Goal: Task Accomplishment & Management: Manage account settings

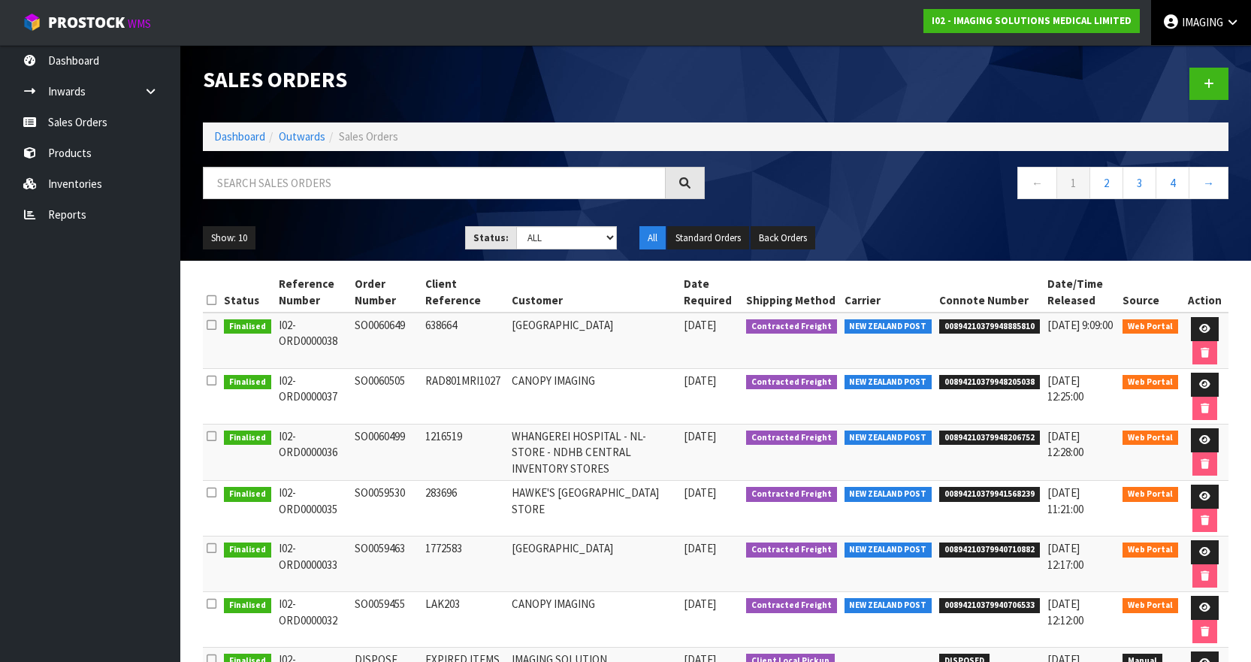
click at [1192, 21] on span "IMAGING" at bounding box center [1202, 22] width 41 height 14
click at [1178, 53] on link "Logout" at bounding box center [1191, 60] width 119 height 20
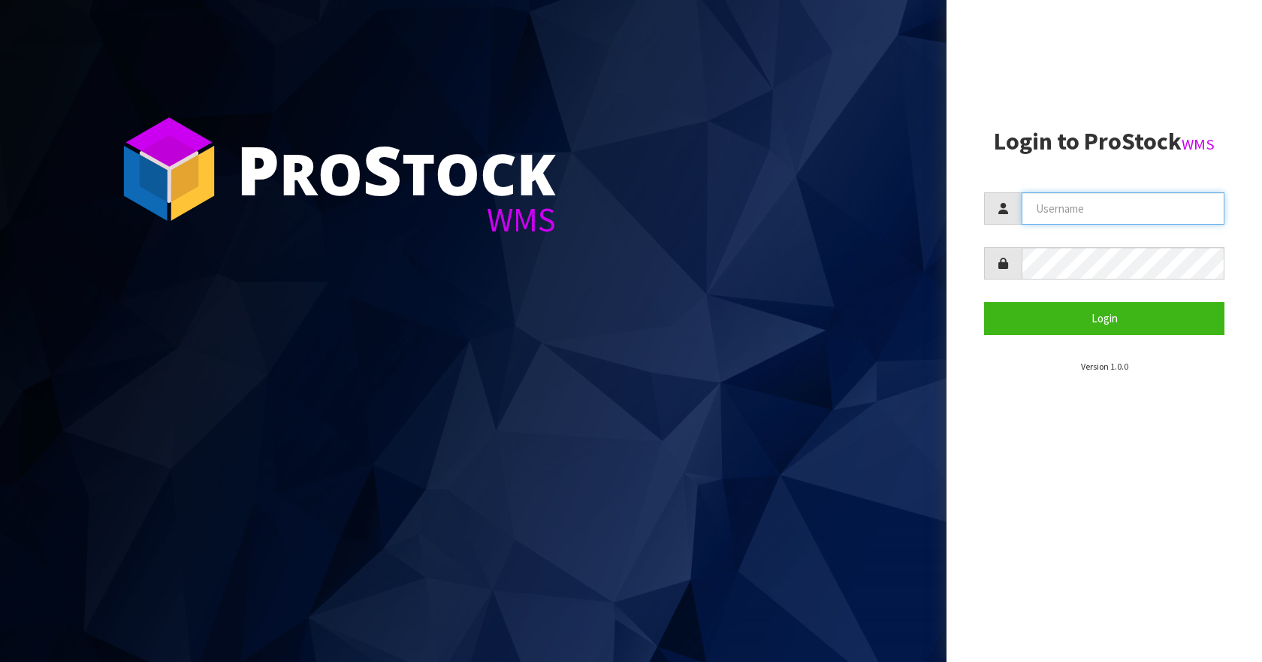
click at [1077, 206] on input "text" at bounding box center [1123, 208] width 203 height 32
type input "Aquacooler"
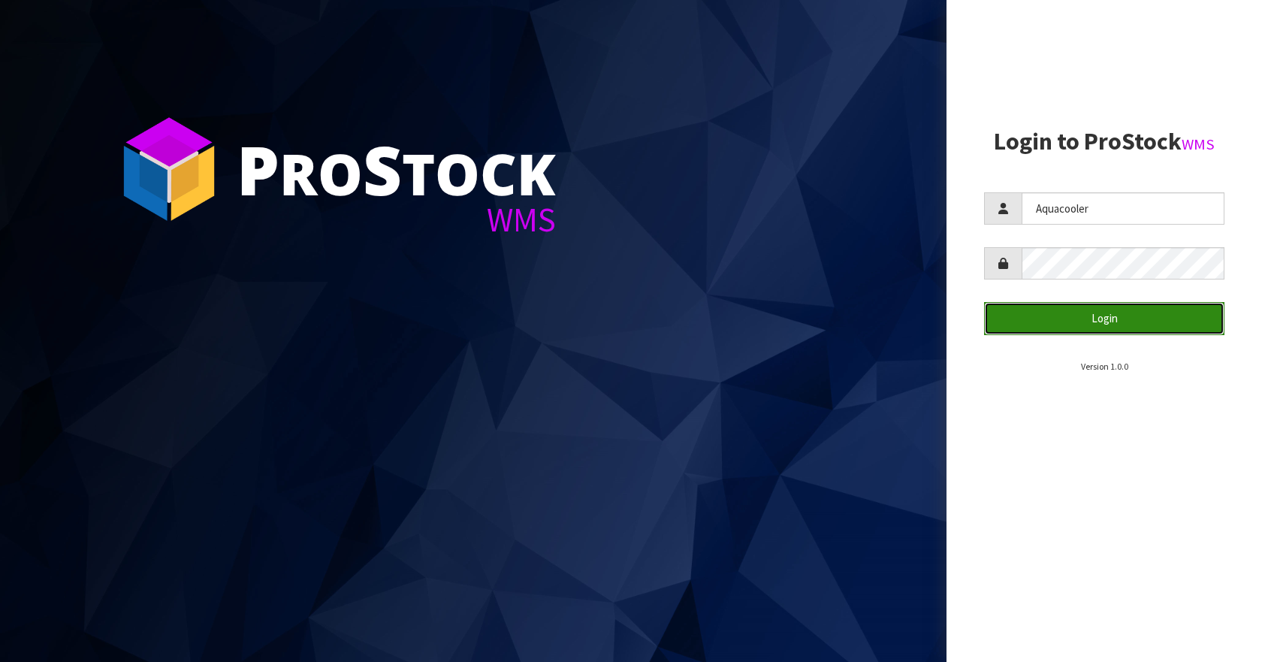
click at [1077, 322] on button "Login" at bounding box center [1104, 318] width 240 height 32
